Goal: Task Accomplishment & Management: Use online tool/utility

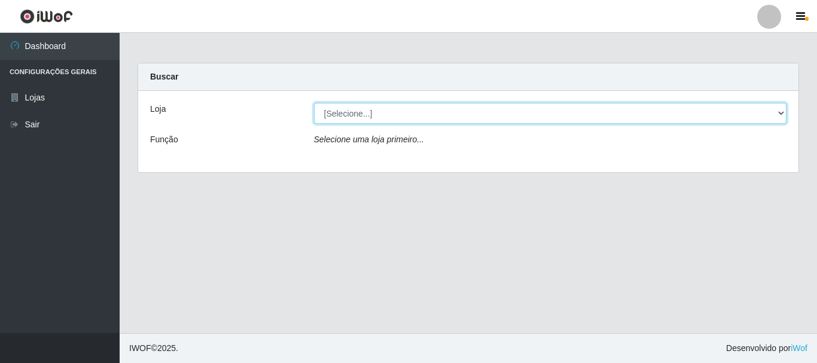
click at [784, 115] on select "[Selecione...] [GEOGRAPHIC_DATA] [GEOGRAPHIC_DATA]" at bounding box center [550, 113] width 473 height 21
select select "64"
click at [314, 103] on select "[Selecione...] [GEOGRAPHIC_DATA] [GEOGRAPHIC_DATA]" at bounding box center [550, 113] width 473 height 21
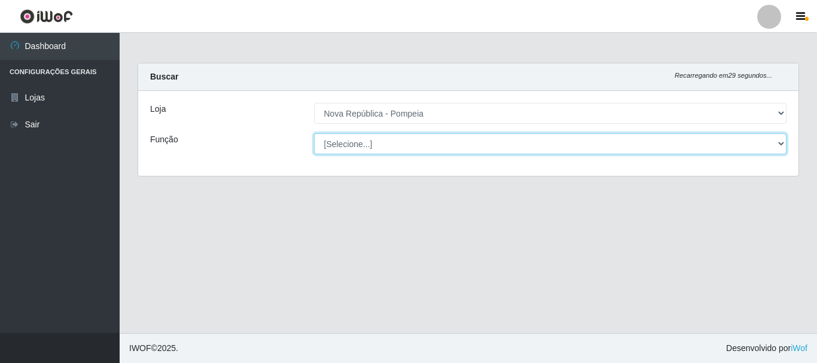
click at [776, 139] on select "[Selecione...] Balconista Operador de Caixa Recepcionista Repositor" at bounding box center [550, 143] width 473 height 21
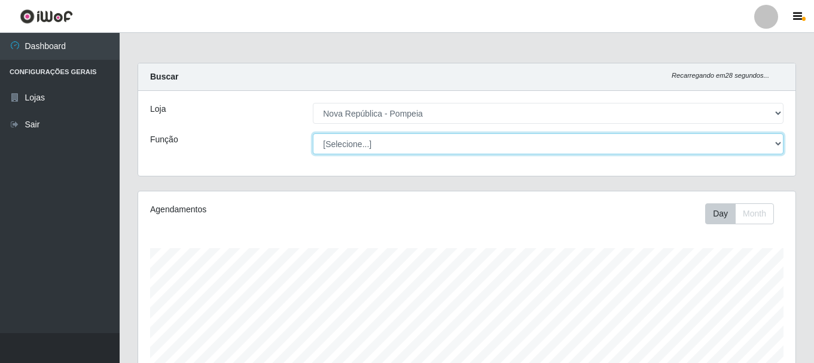
scroll to position [248, 657]
select select "22"
click at [313, 133] on select "[Selecione...] Balconista Operador de Caixa Recepcionista Repositor" at bounding box center [548, 143] width 470 height 21
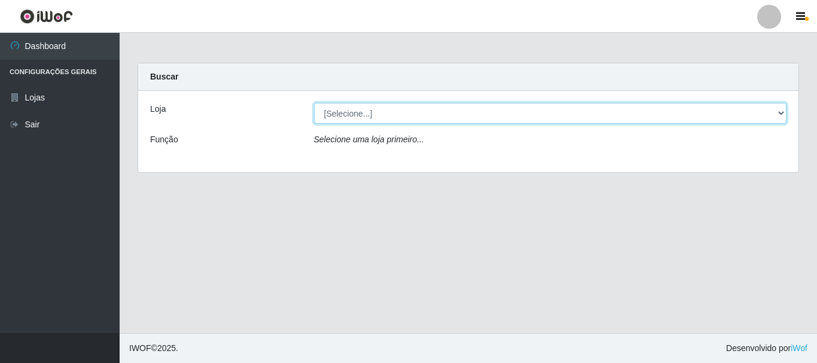
click at [782, 109] on select "[Selecione...] [GEOGRAPHIC_DATA] [GEOGRAPHIC_DATA]" at bounding box center [550, 113] width 473 height 21
select select "64"
click at [314, 103] on select "[Selecione...] [GEOGRAPHIC_DATA] [GEOGRAPHIC_DATA]" at bounding box center [550, 113] width 473 height 21
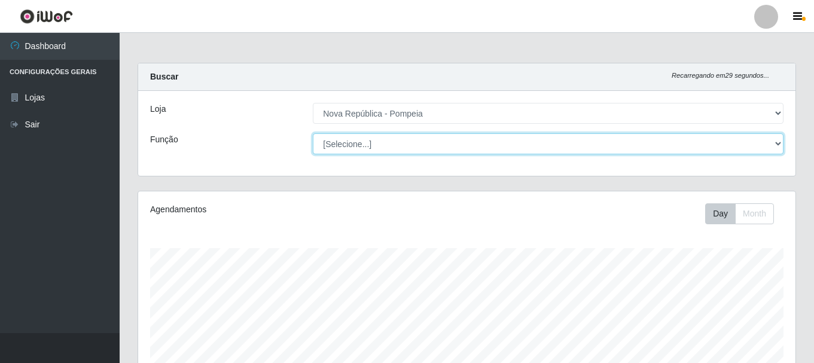
scroll to position [248, 657]
click at [780, 140] on select "[Selecione...] Balconista Operador de Caixa Recepcionista Repositor" at bounding box center [548, 143] width 470 height 21
select select "22"
click at [313, 133] on select "[Selecione...] Balconista Operador de Caixa Recepcionista Repositor" at bounding box center [548, 143] width 470 height 21
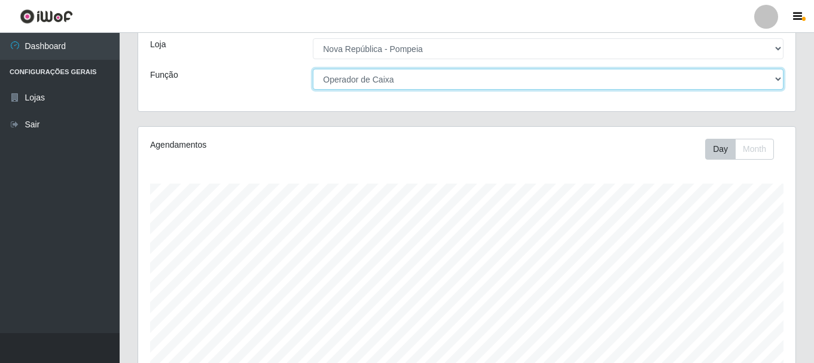
scroll to position [218, 0]
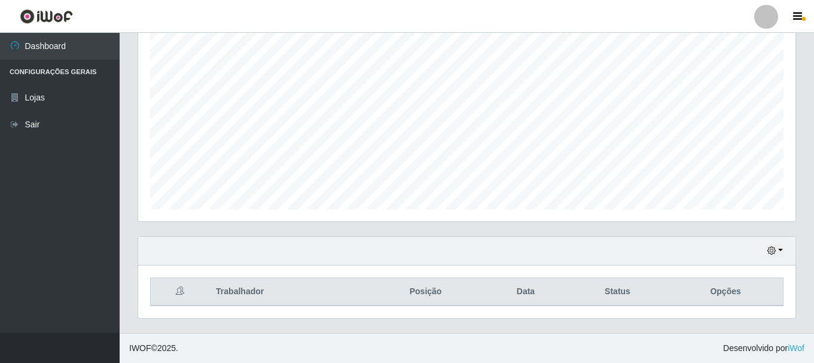
click at [792, 84] on div "Agendamentos Day Month" at bounding box center [466, 97] width 657 height 248
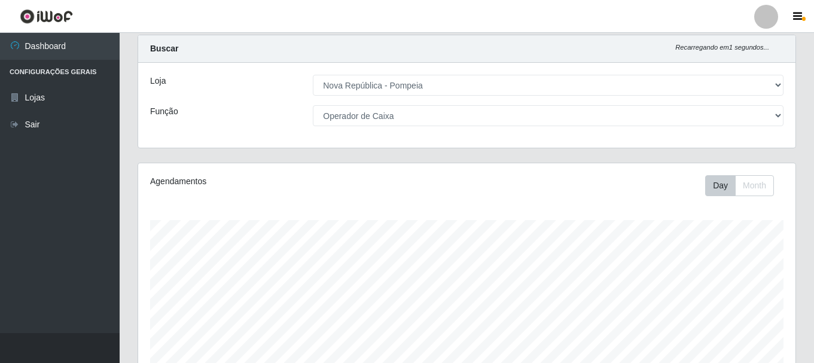
scroll to position [0, 0]
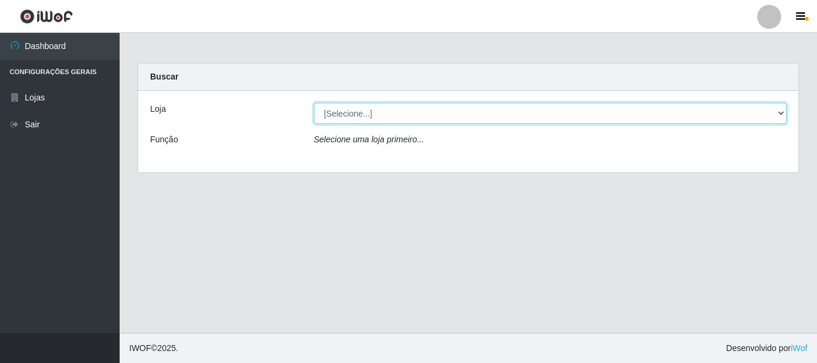
click at [778, 114] on select "[Selecione...] [GEOGRAPHIC_DATA] [GEOGRAPHIC_DATA]" at bounding box center [550, 113] width 473 height 21
select select "64"
click at [314, 103] on select "[Selecione...] [GEOGRAPHIC_DATA] [GEOGRAPHIC_DATA]" at bounding box center [550, 113] width 473 height 21
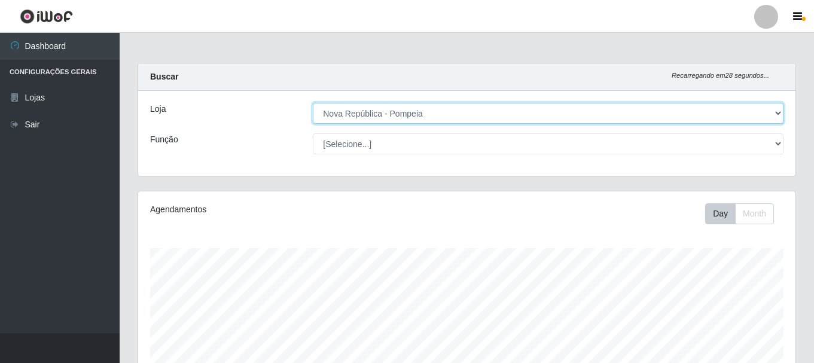
scroll to position [248, 657]
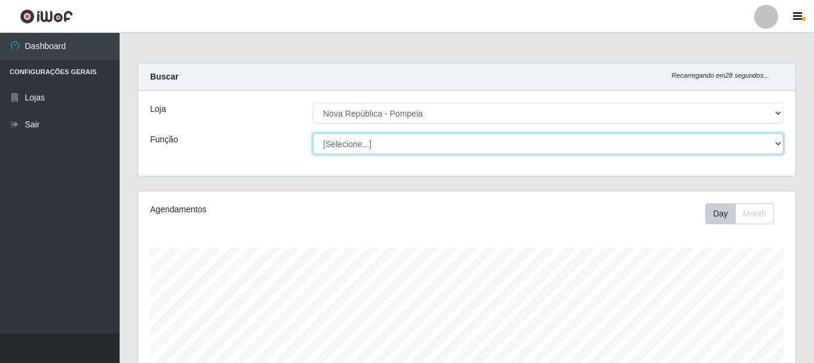
click at [778, 142] on select "[Selecione...] Balconista Operador de Caixa Recepcionista Repositor" at bounding box center [548, 143] width 470 height 21
select select "22"
click at [313, 133] on select "[Selecione...] Balconista Operador de Caixa Recepcionista Repositor" at bounding box center [548, 143] width 470 height 21
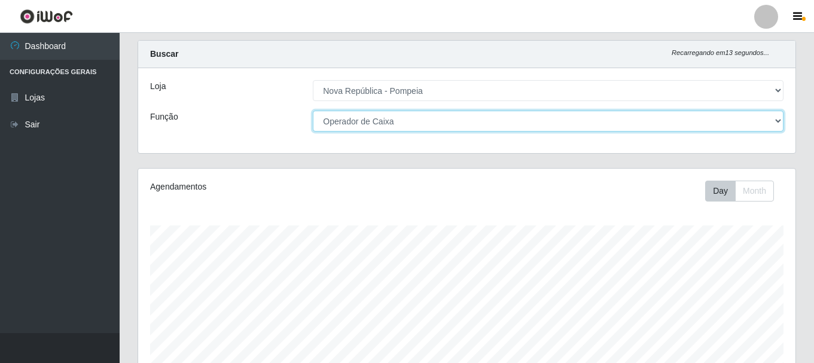
scroll to position [0, 0]
